Goal: Transaction & Acquisition: Purchase product/service

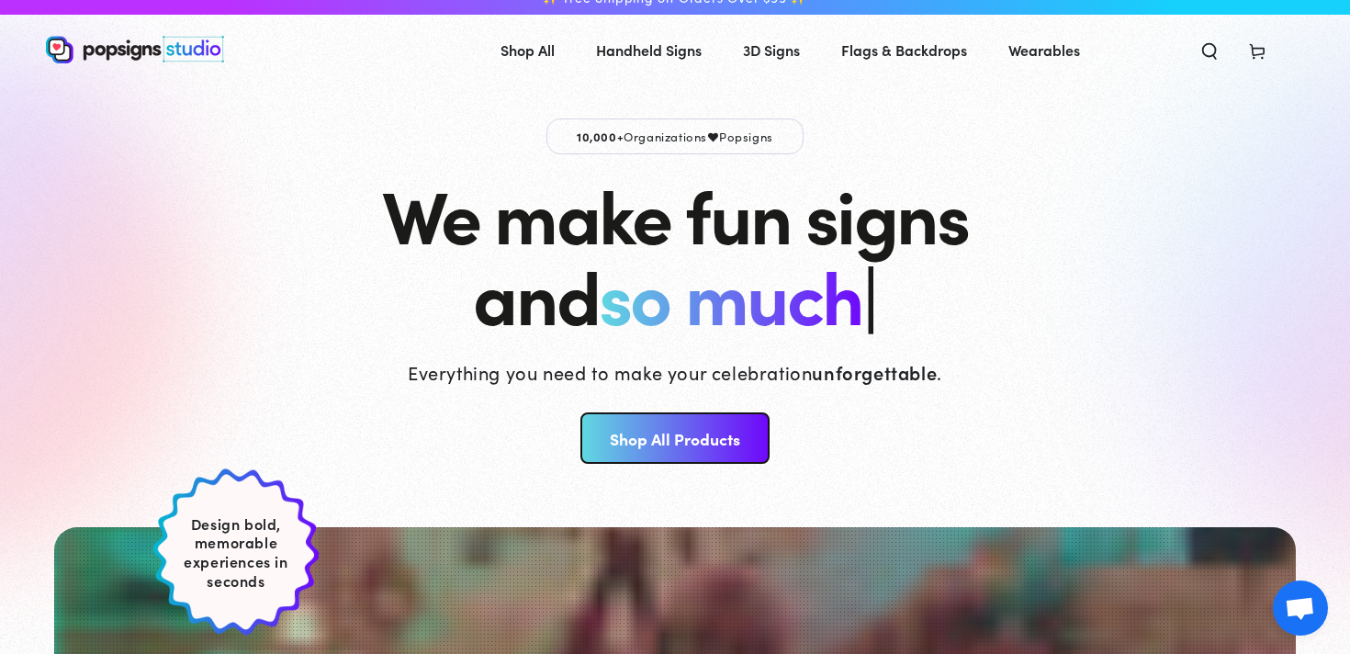
scroll to position [23, 0]
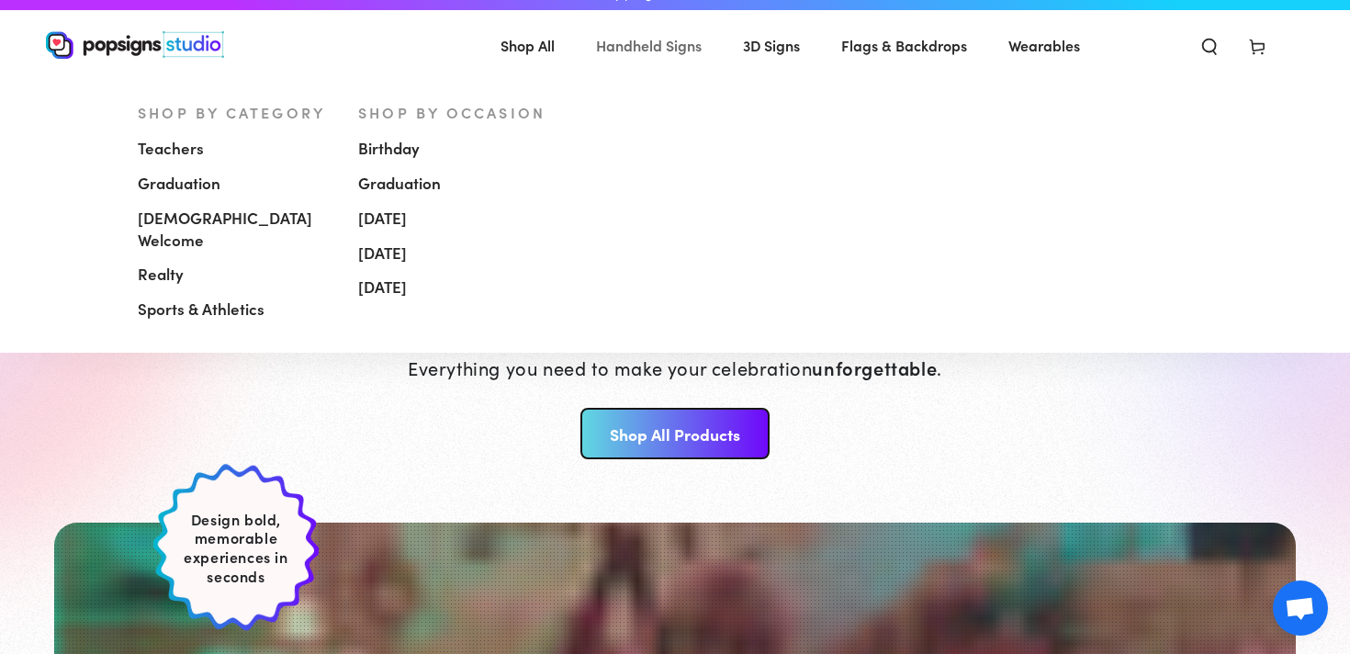
click at [654, 46] on span "Handheld Signs" at bounding box center [649, 45] width 106 height 27
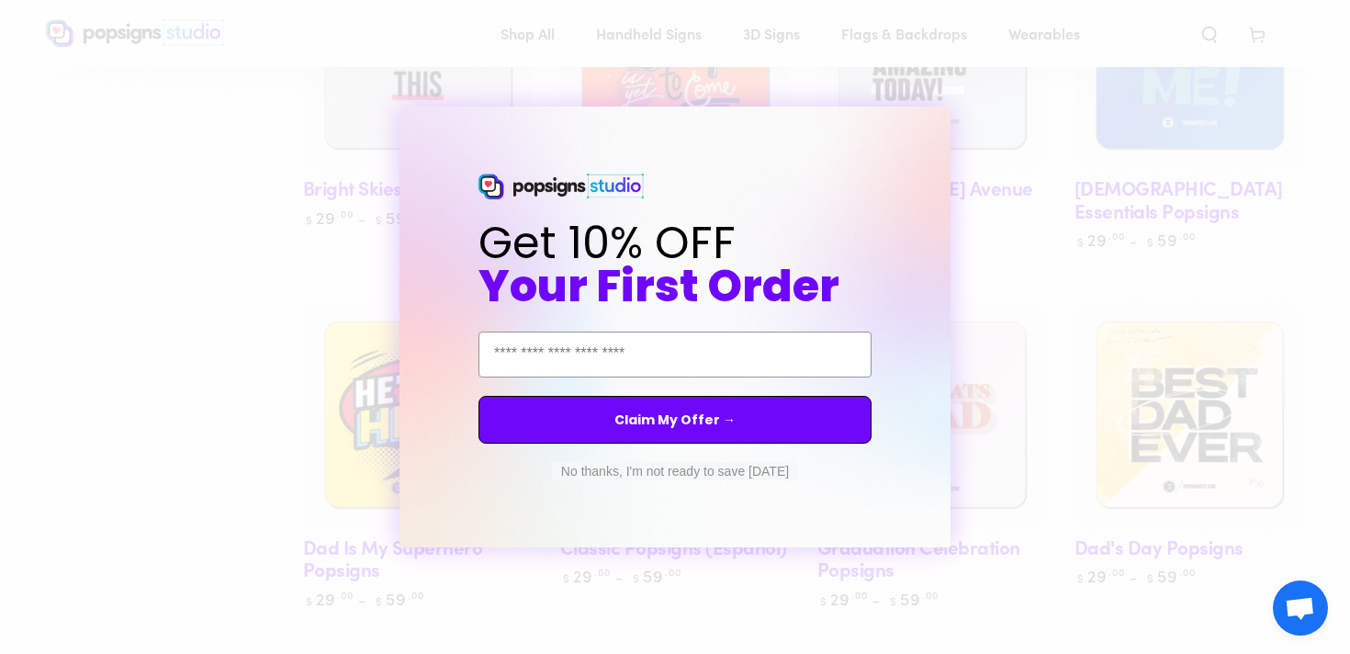
scroll to position [1532, 0]
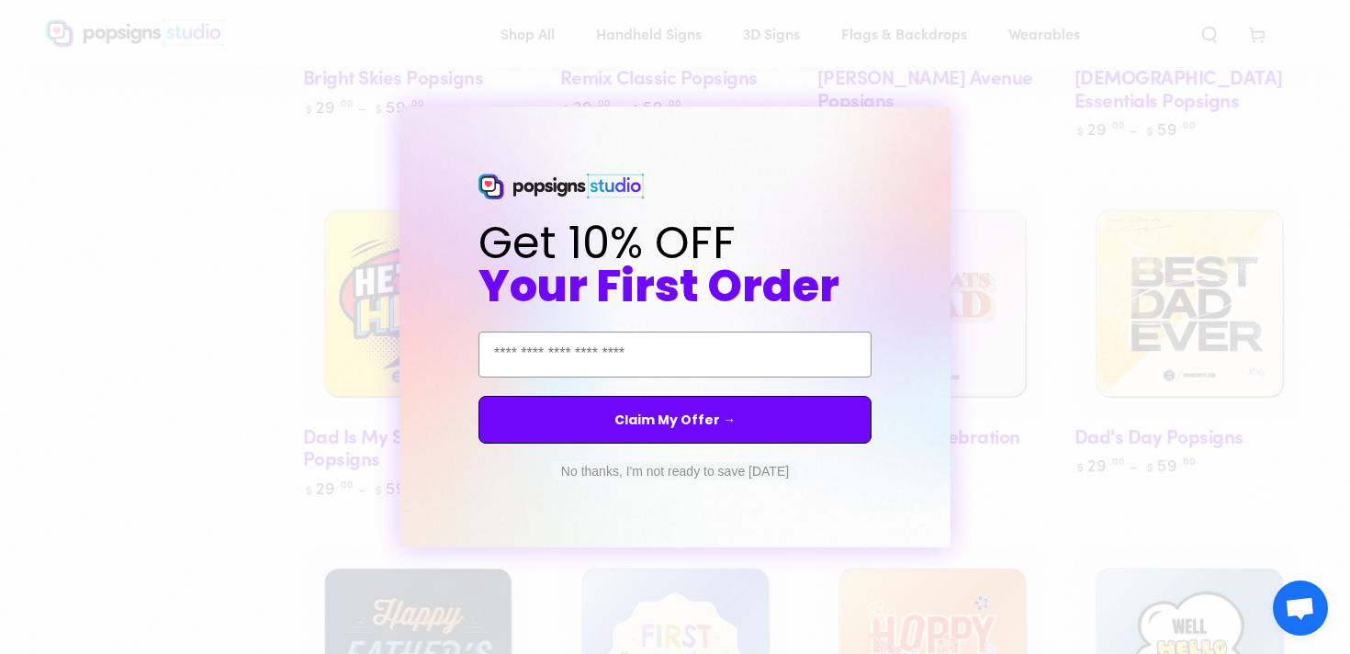
click at [1059, 414] on div "Close dialog Get 10% OFF Your First Order Email Address Claim My Offer → No tha…" at bounding box center [675, 327] width 1350 height 654
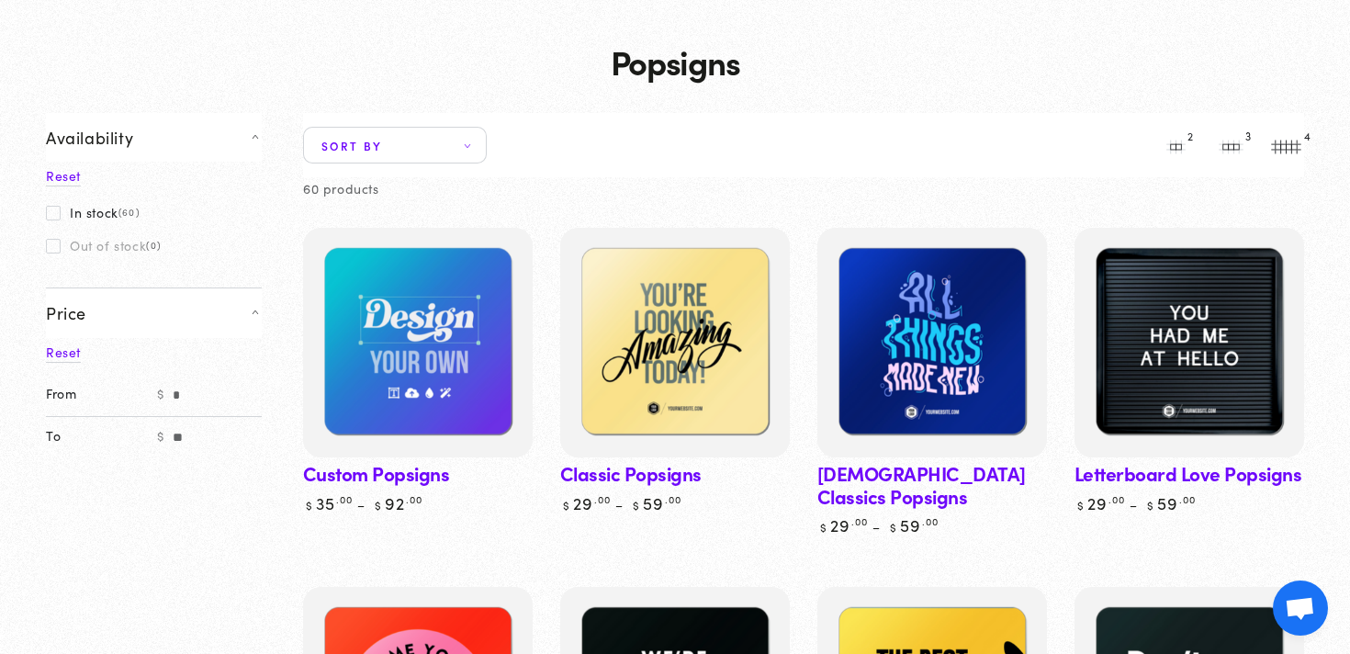
scroll to position [84, 0]
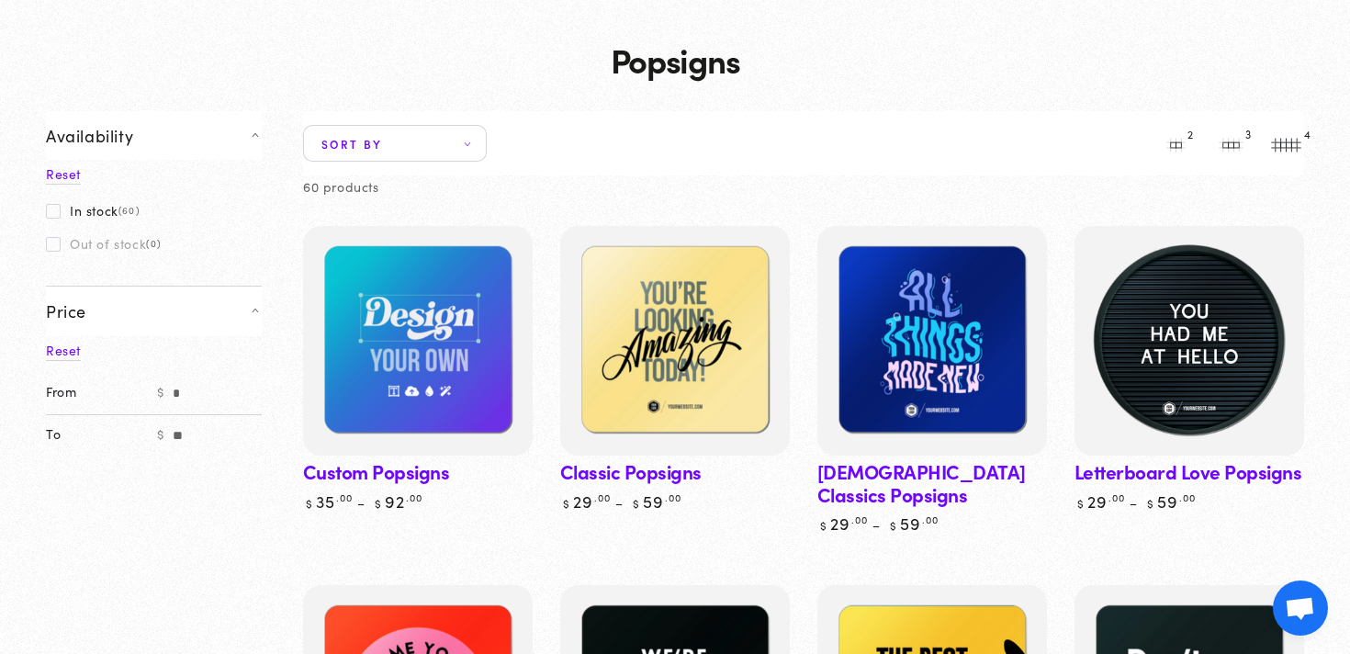
click at [1175, 323] on img at bounding box center [1189, 340] width 237 height 237
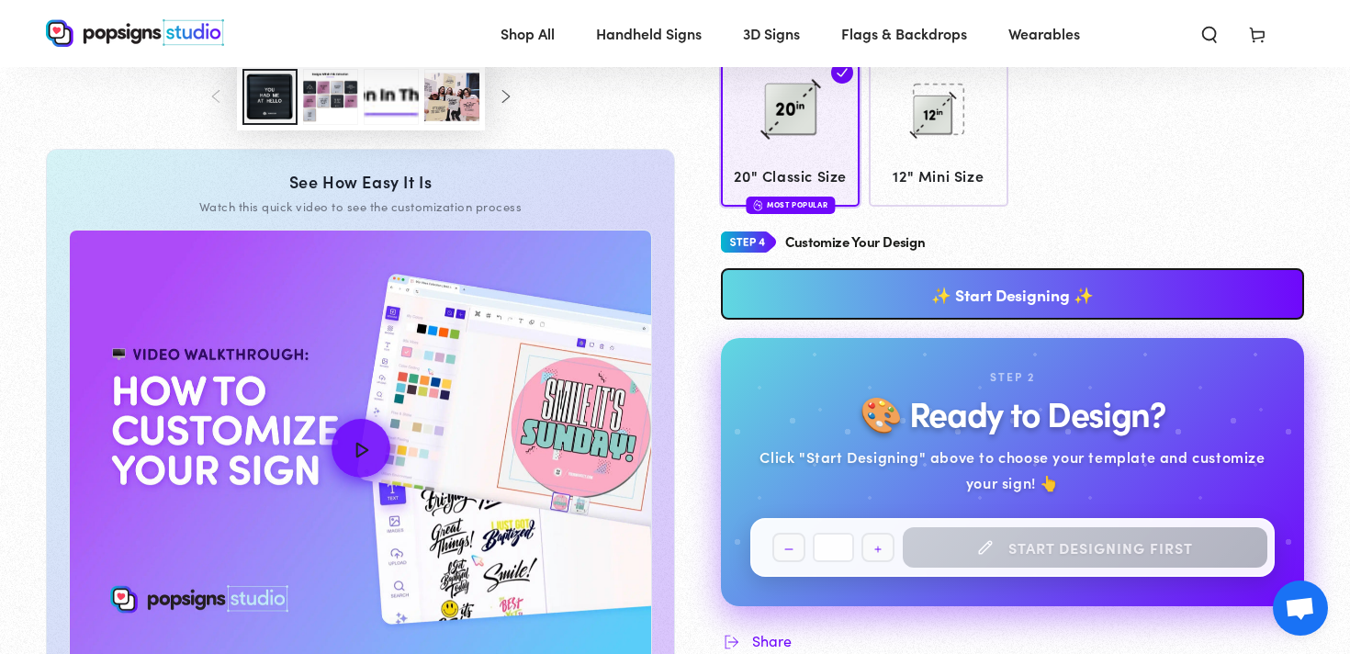
click at [1008, 281] on link "✨ Start Designing ✨" at bounding box center [1012, 293] width 583 height 51
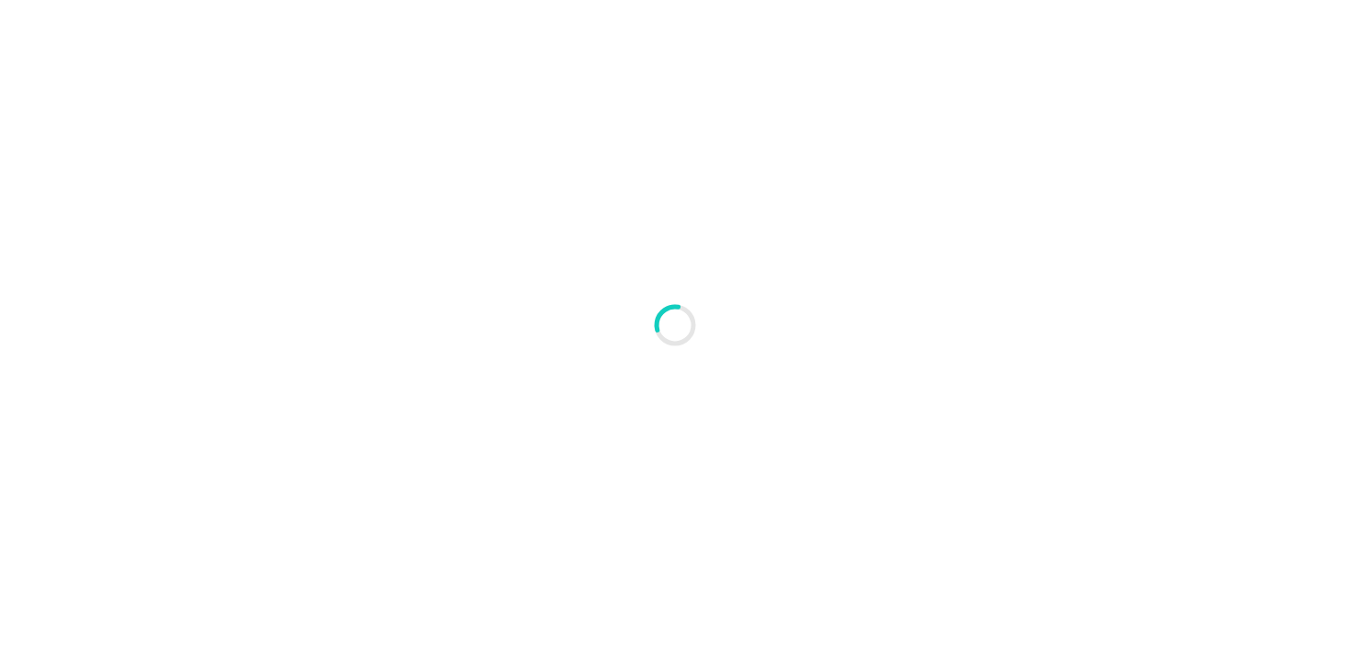
type textarea "An ancient tree with a door leading to a magical world"
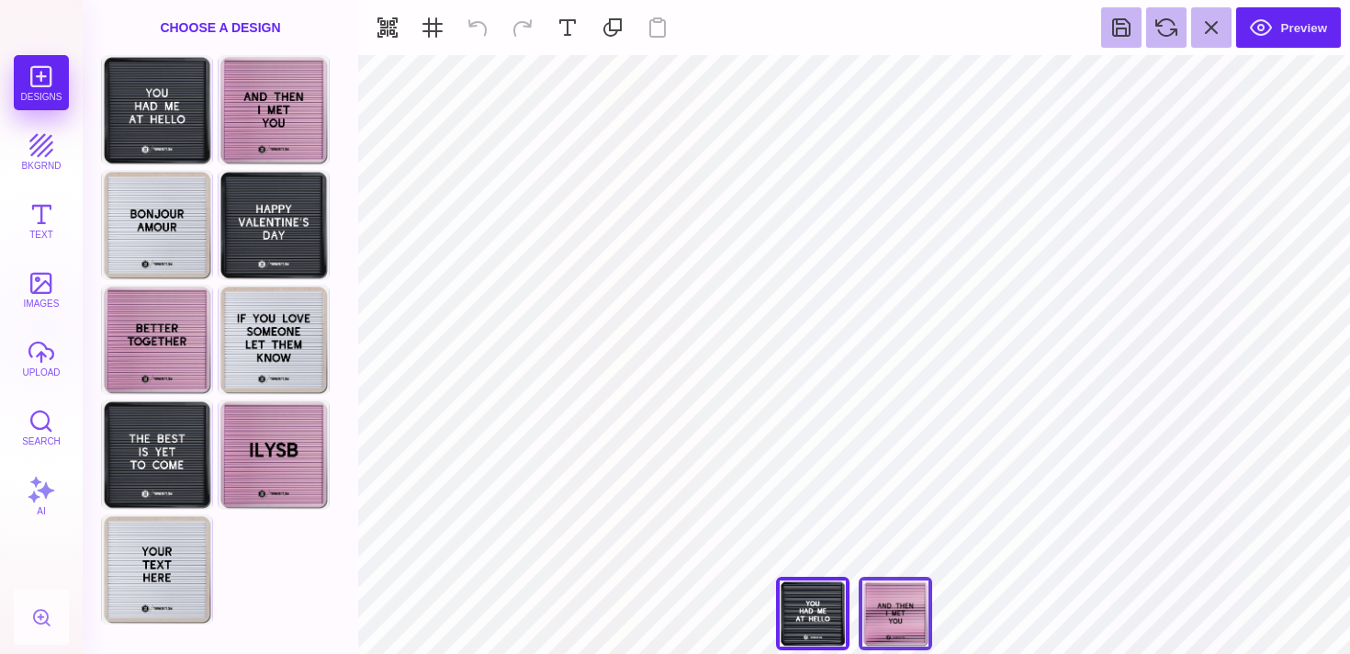
click at [890, 609] on div "And Then I Met You" at bounding box center [895, 613] width 73 height 73
click at [824, 616] on div "You Had Me At Hello" at bounding box center [812, 613] width 73 height 73
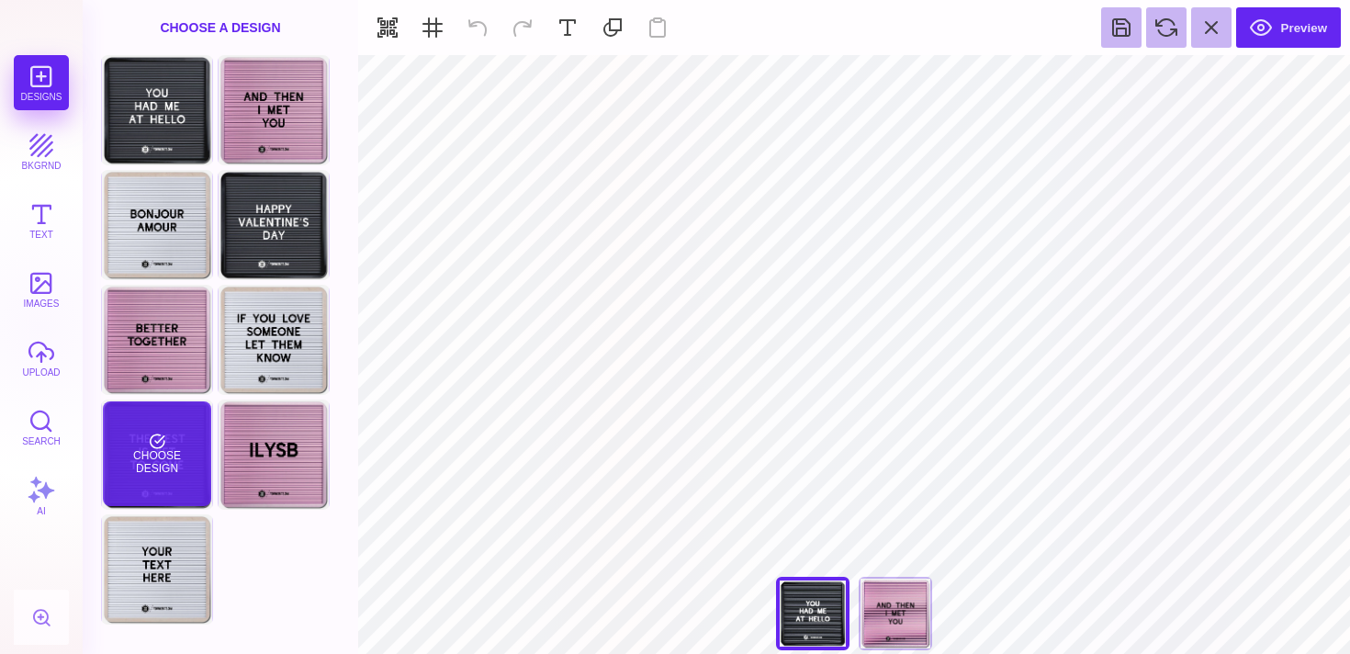
click at [130, 465] on div "Choose Design" at bounding box center [156, 453] width 107 height 105
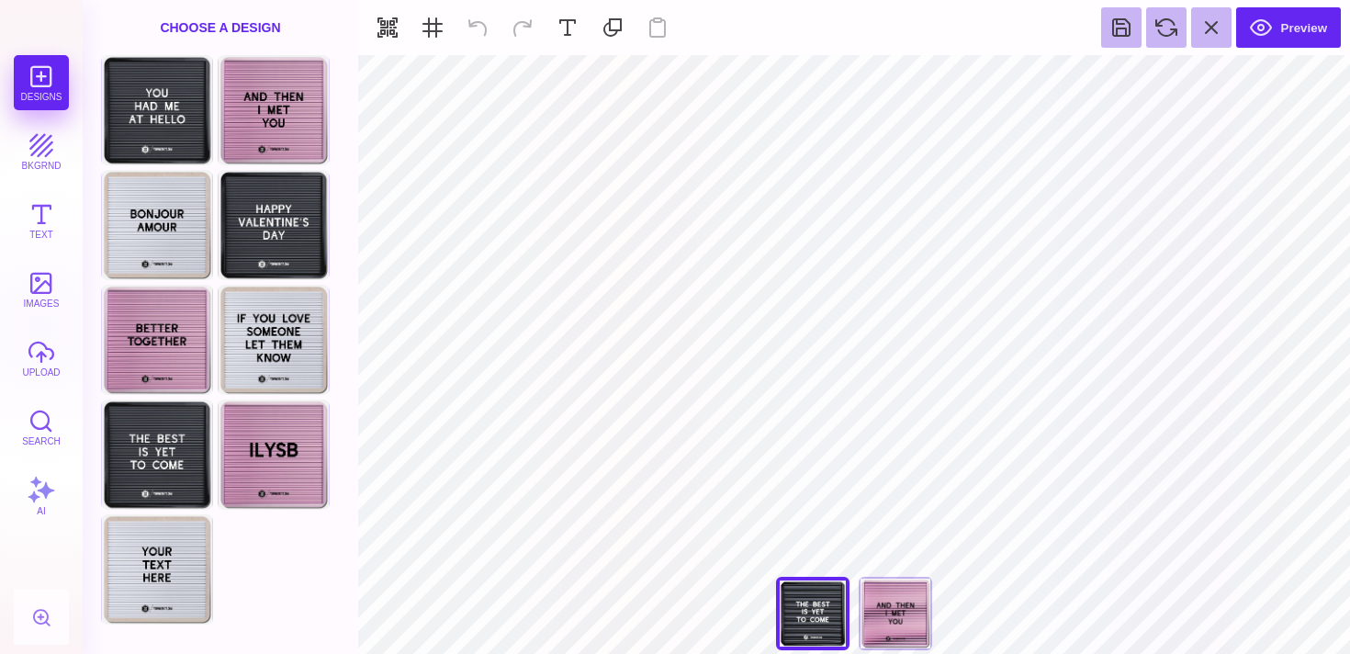
type input "#FFFFFF"
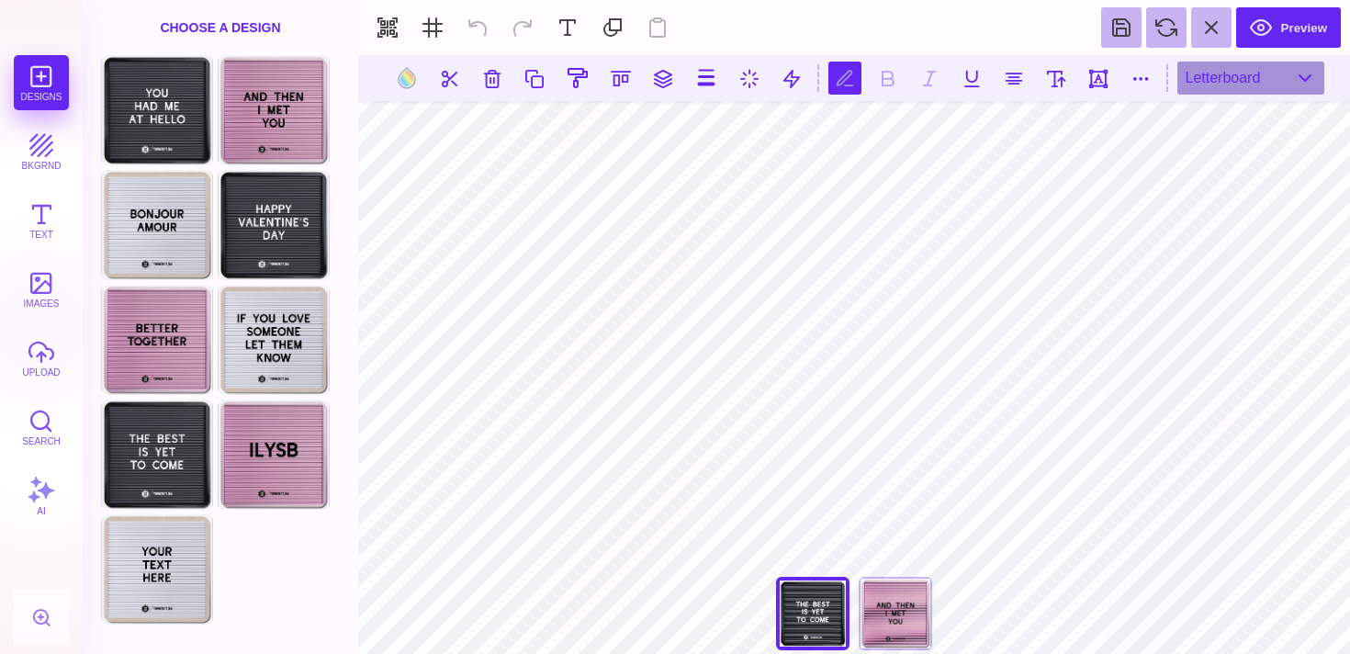
scroll to position [0, 1]
type textarea "******** ****** ********"
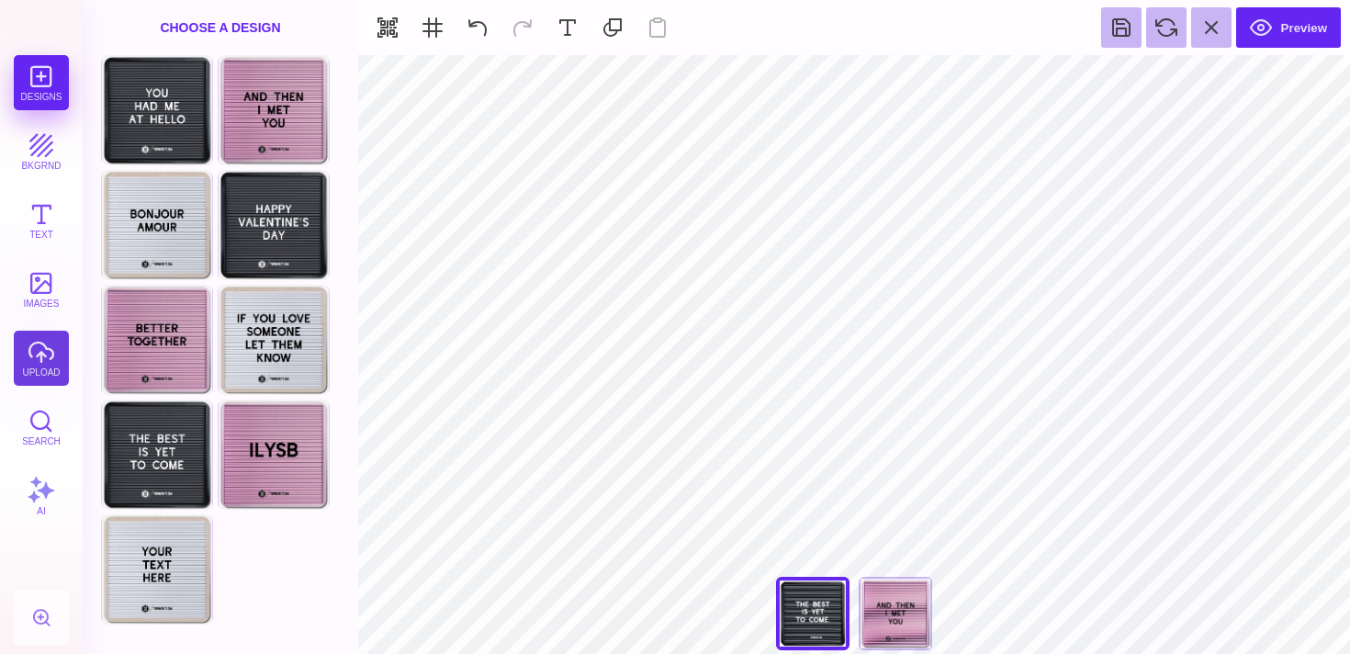
click at [31, 374] on button "upload" at bounding box center [41, 358] width 55 height 55
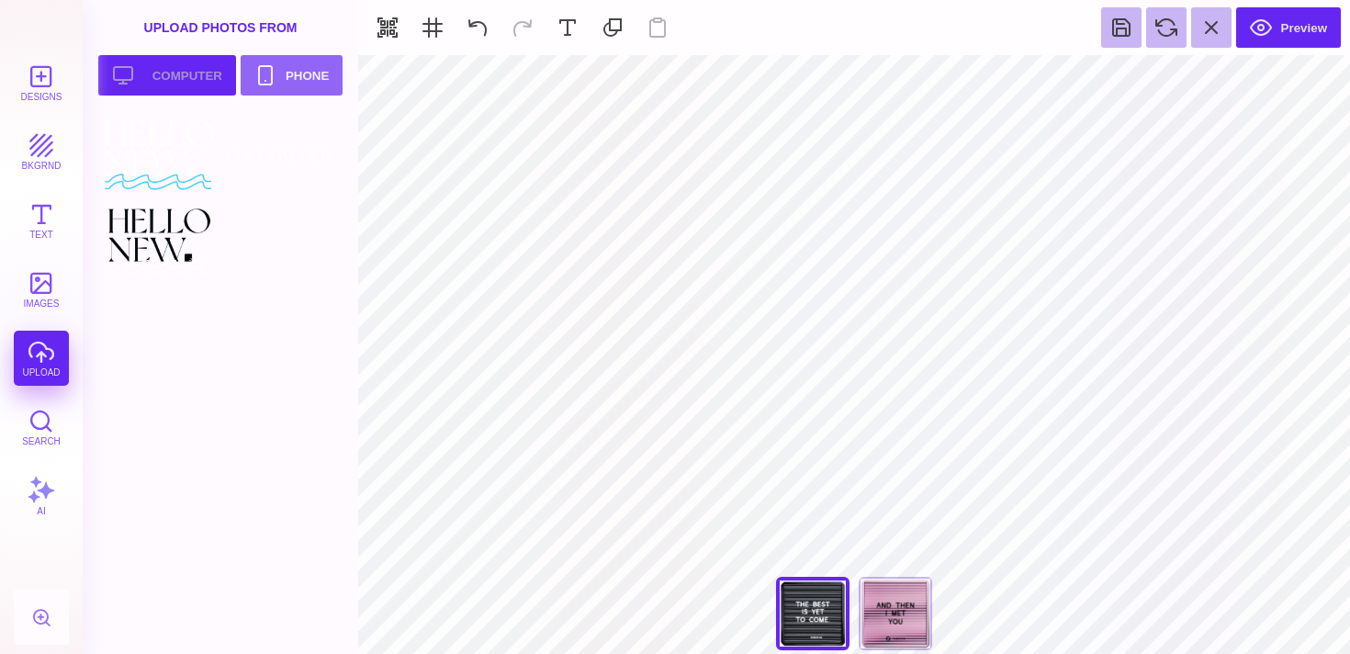
click at [172, 62] on button "Upload your artwork Computer" at bounding box center [167, 75] width 138 height 40
click at [293, 243] on div at bounding box center [279, 241] width 117 height 83
type input "#000000"
